Goal: Book appointment/travel/reservation

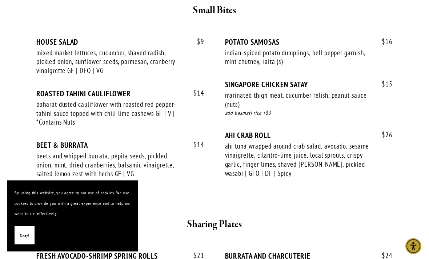
scroll to position [316, 0]
click at [30, 245] on button "Okay!" at bounding box center [25, 235] width 20 height 19
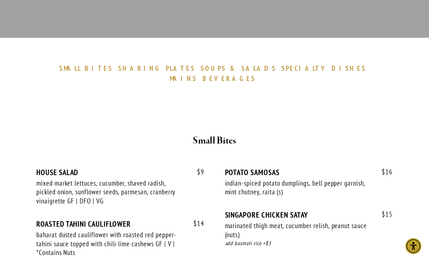
scroll to position [0, 0]
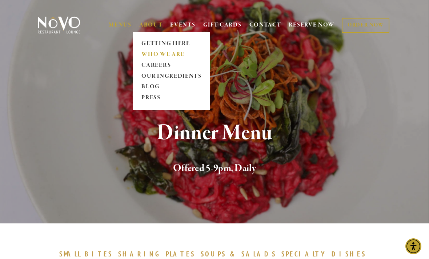
click at [187, 57] on link "WHO WE ARE" at bounding box center [171, 54] width 65 height 11
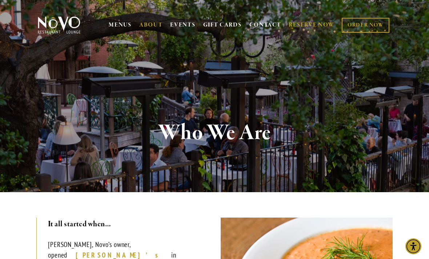
click at [316, 27] on link "RESERVE NOW" at bounding box center [311, 25] width 46 height 14
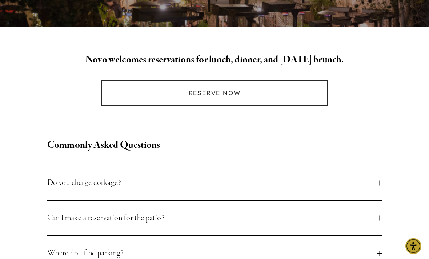
scroll to position [165, 0]
click at [154, 218] on span "Can I make a reservation for the patio?" at bounding box center [211, 217] width 329 height 13
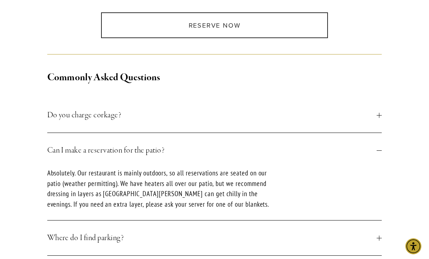
scroll to position [234, 0]
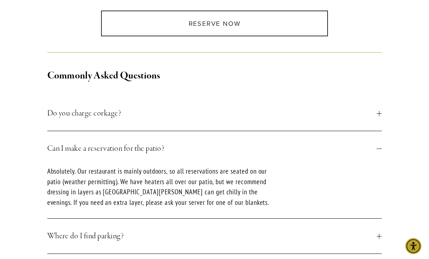
click at [381, 233] on button "Where do I find parking?" at bounding box center [214, 236] width 334 height 35
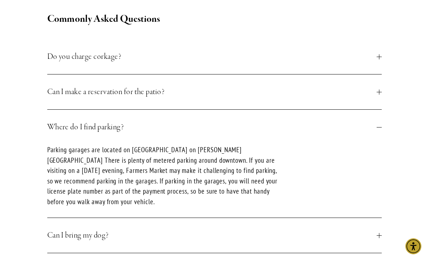
scroll to position [304, 0]
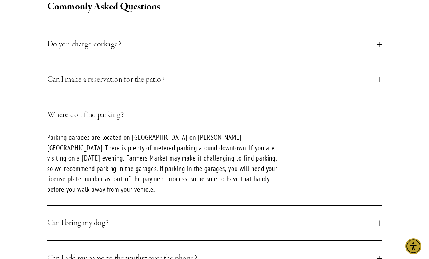
click at [379, 81] on div at bounding box center [378, 79] width 5 height 5
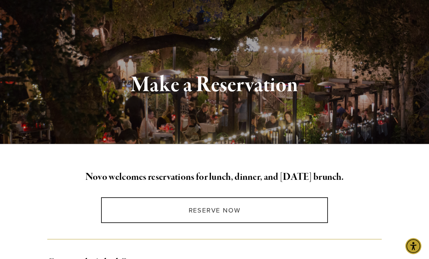
scroll to position [49, 0]
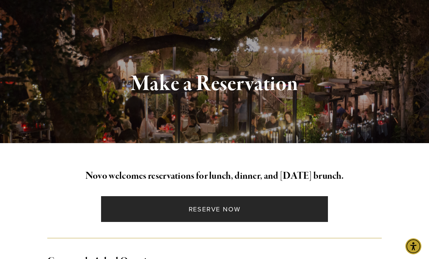
click at [267, 213] on link "Reserve Now" at bounding box center [214, 209] width 227 height 26
